Goal: Task Accomplishment & Management: Complete application form

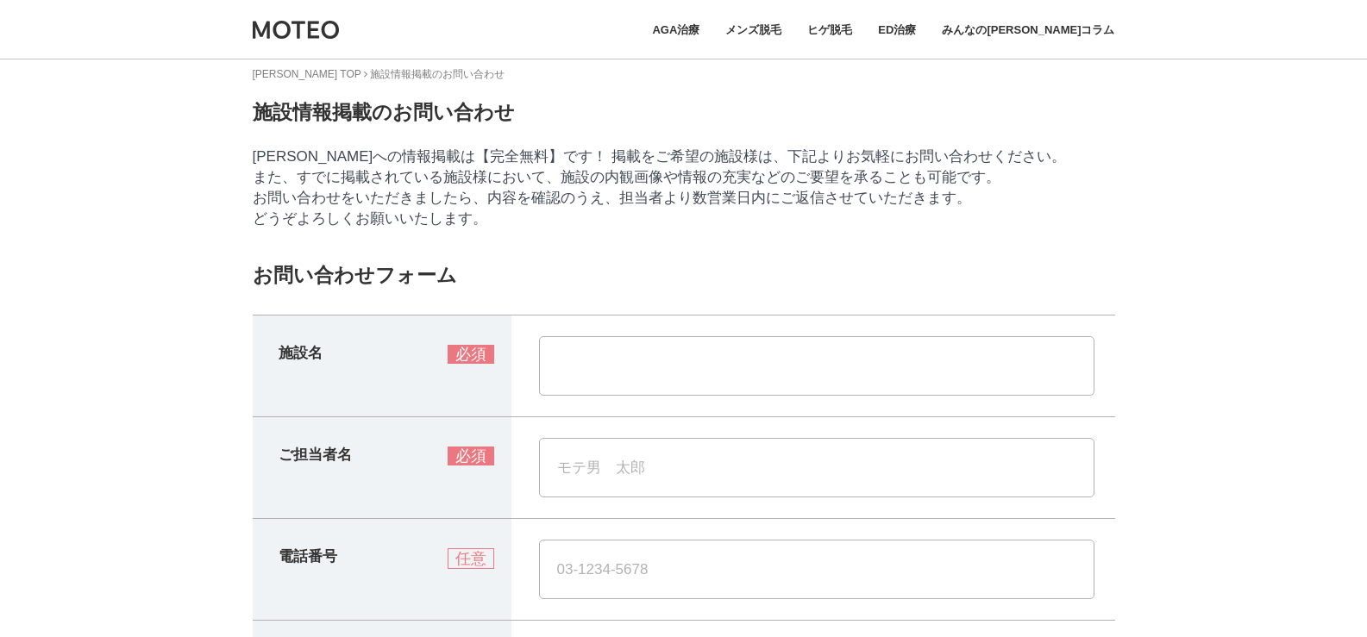
click at [636, 377] on input "text" at bounding box center [816, 366] width 555 height 60
type input "株式会社レイズ"
type input "大津隆"
type input "09092272338"
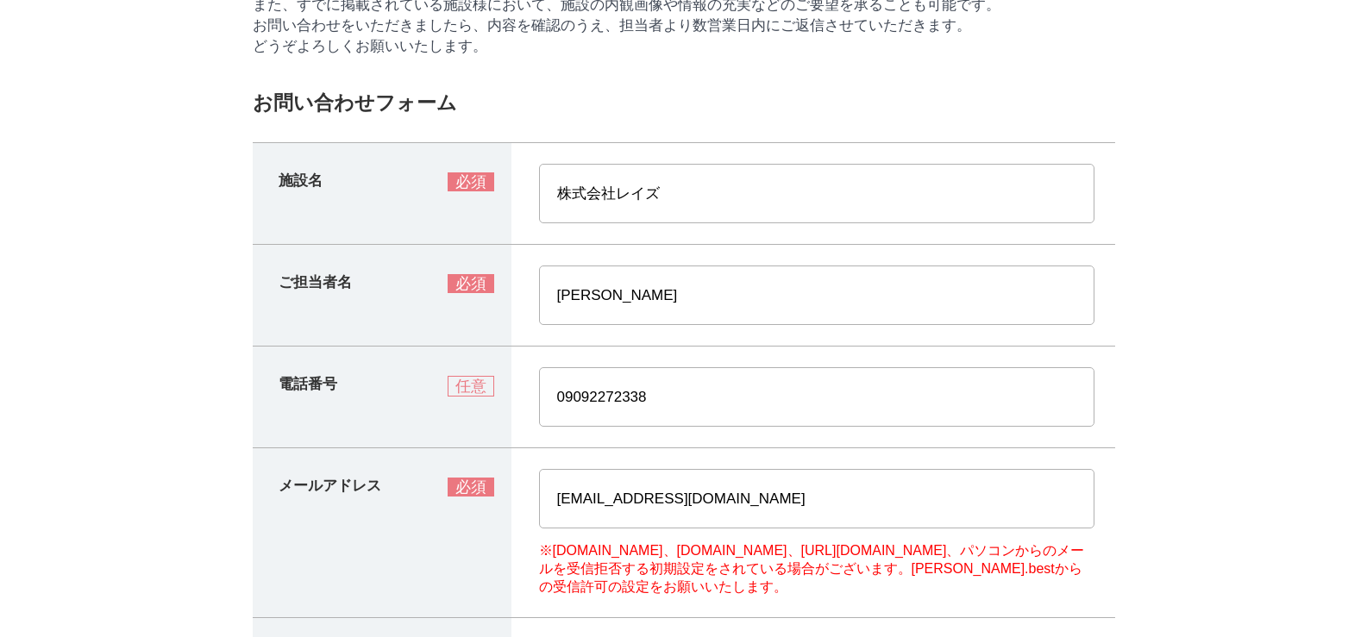
scroll to position [259, 0]
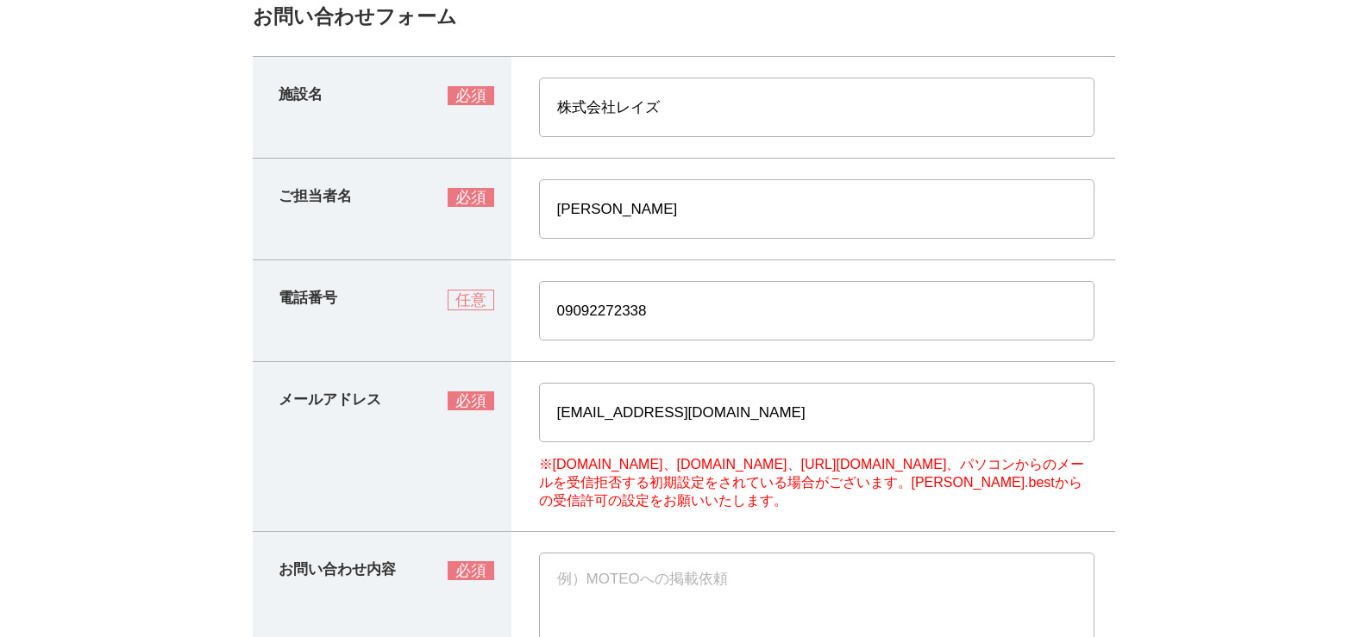
click at [756, 429] on input "info@aino-lab.com" at bounding box center [816, 413] width 555 height 60
type input "ootsuka.raise@gmail.com"
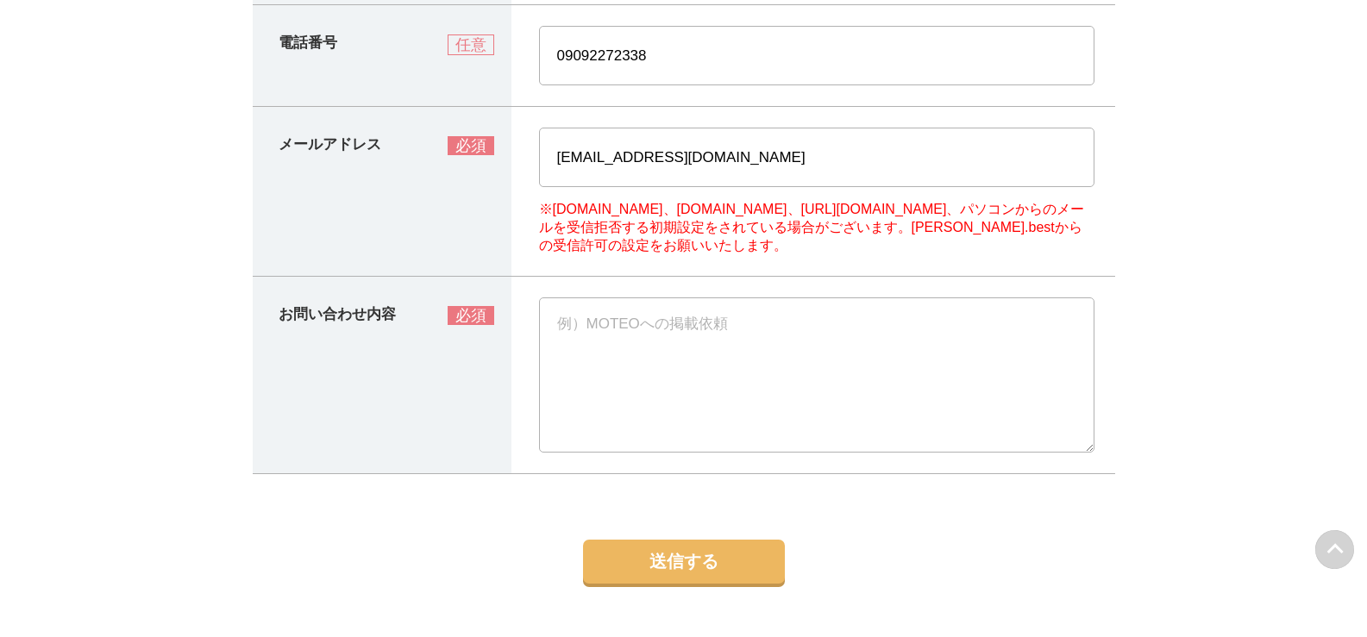
scroll to position [518, 0]
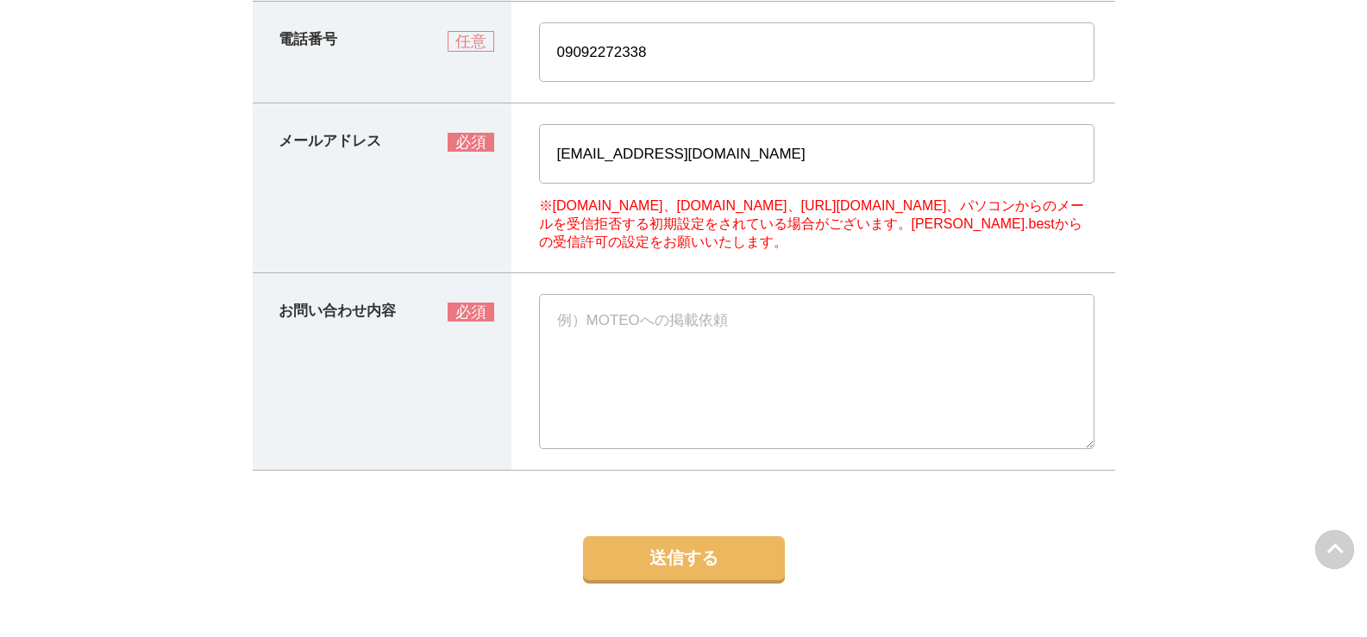
click at [773, 410] on textarea at bounding box center [816, 371] width 555 height 155
paste textarea "御社ブログの集客支援について【ご相談】 突然のご連絡失礼いたします。株式会社レイズの大津と申します。 ブログを拝見し、ご提案したいことがありご連絡いたしました…"
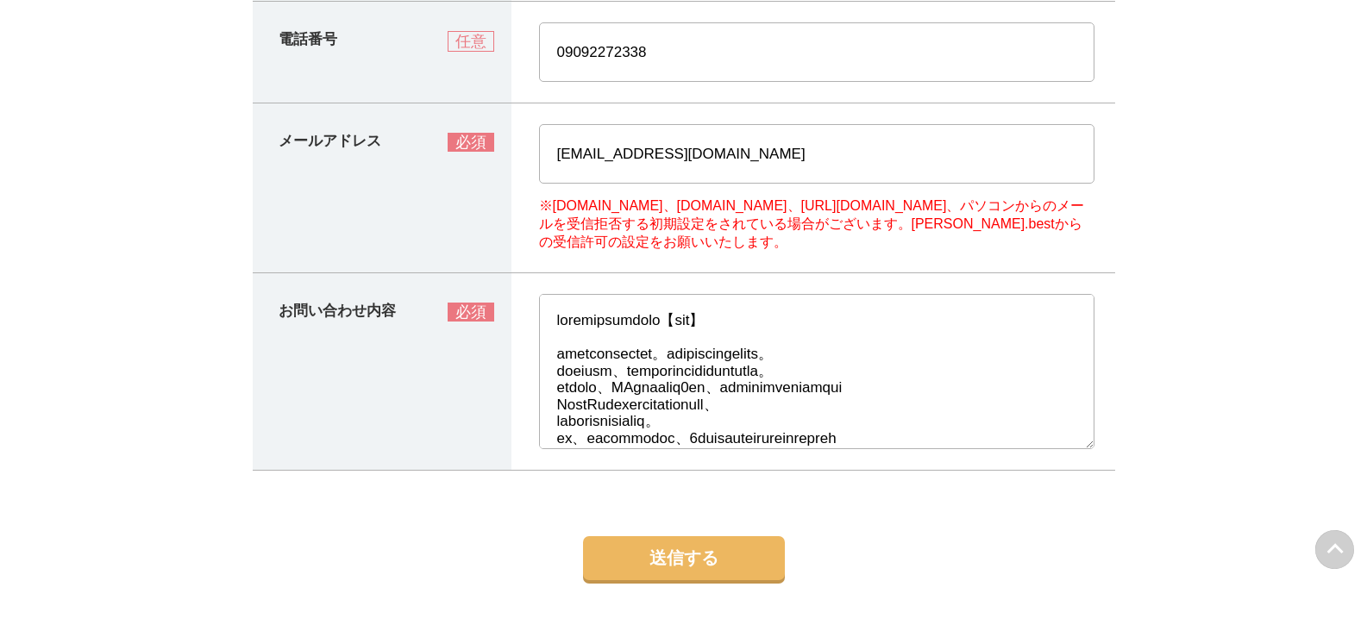
scroll to position [336, 0]
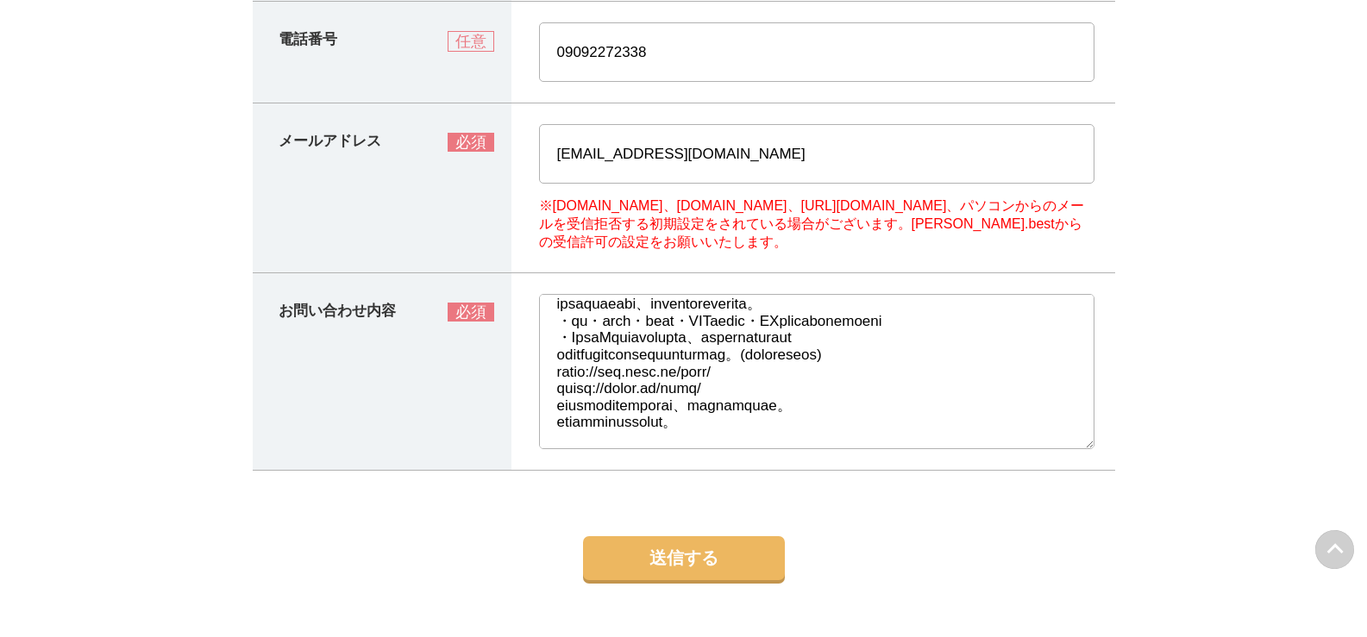
type textarea "御社ブログの集客支援について【ご相談】 突然のご連絡失礼いたします。株式会社レイズの大津と申します。 ブログを拝見し、ご提案したいことがありご連絡いたしました…"
click at [731, 580] on button "送信する" at bounding box center [684, 558] width 202 height 44
